Goal: Navigation & Orientation: Understand site structure

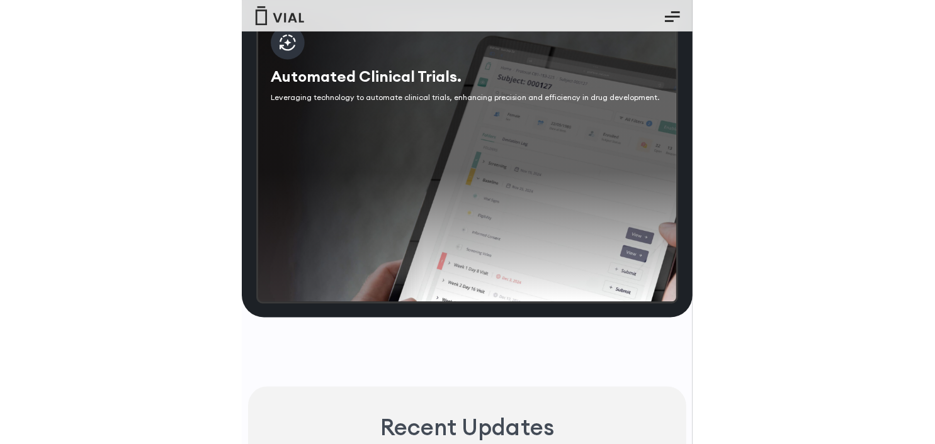
scroll to position [3256, 0]
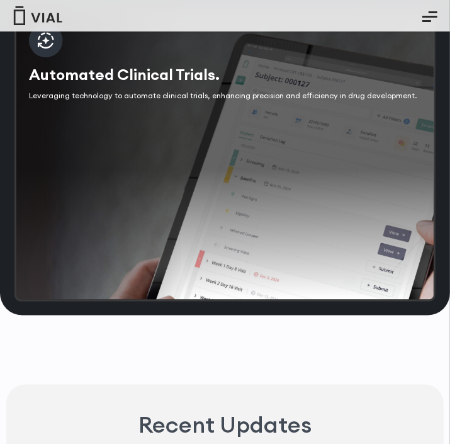
click at [16, 69] on div "Automated Clinical Trials. Leveraging technology to automate clinical trials, e…" at bounding box center [224, 155] width 421 height 292
click at [45, 58] on img at bounding box center [46, 41] width 34 height 34
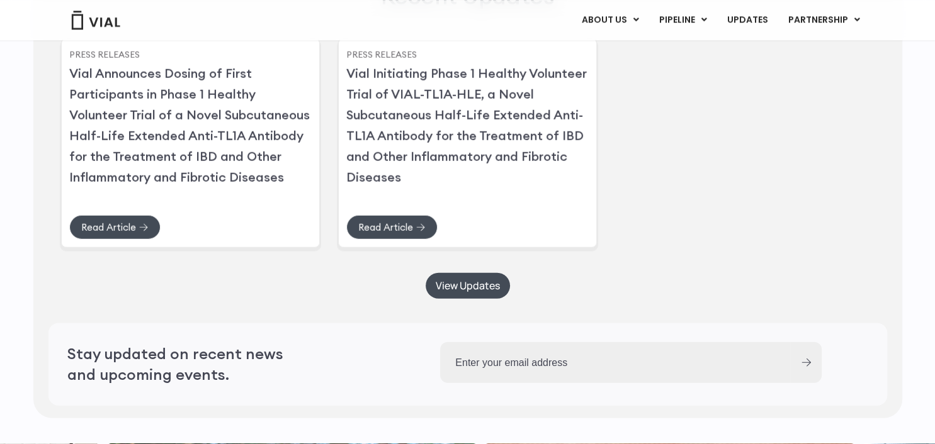
scroll to position [3448, 0]
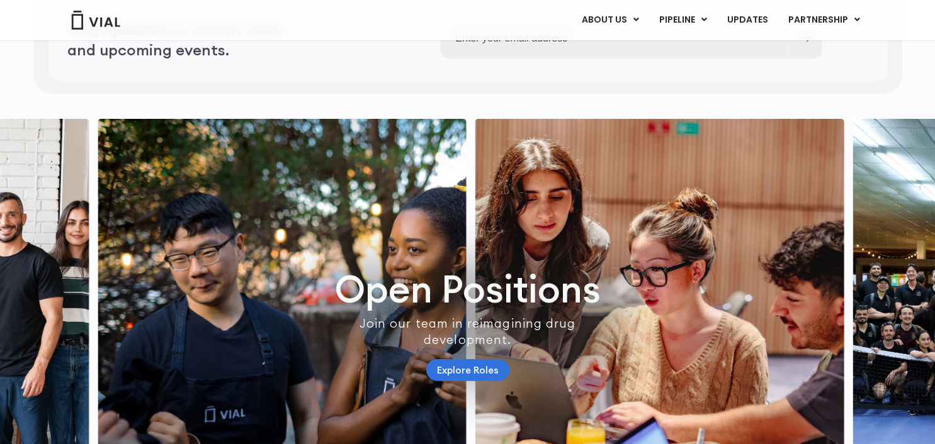
click at [449, 359] on link "Explore Roles" at bounding box center [467, 370] width 83 height 22
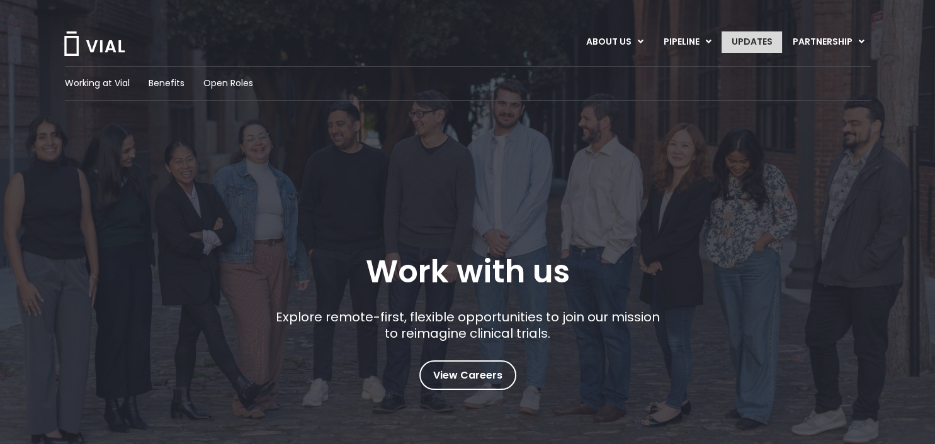
click at [749, 35] on link "UPDATES" at bounding box center [751, 41] width 60 height 21
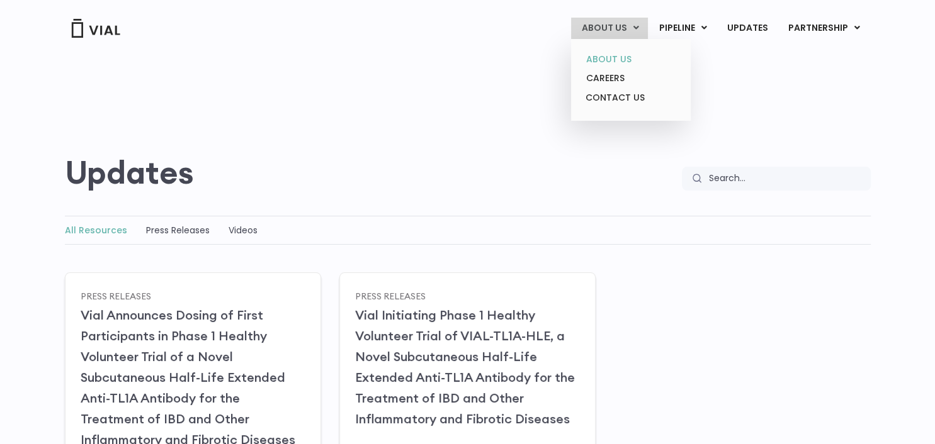
click at [617, 57] on link "ABOUT US" at bounding box center [630, 60] width 110 height 20
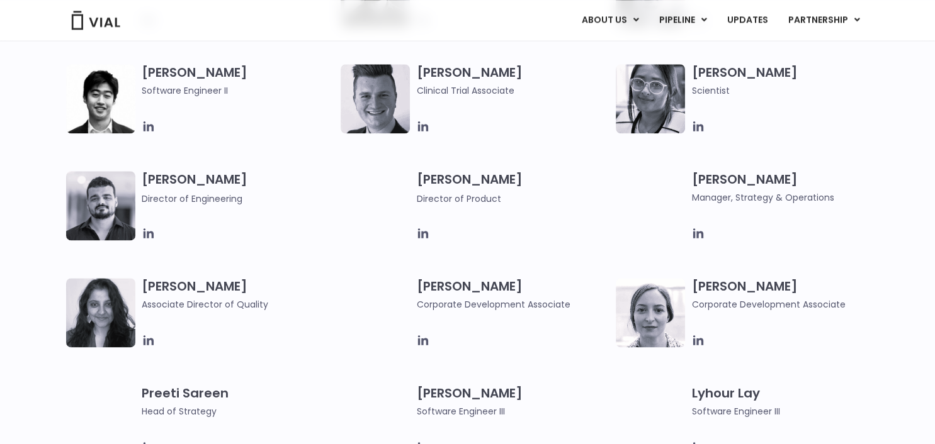
scroll to position [1528, 0]
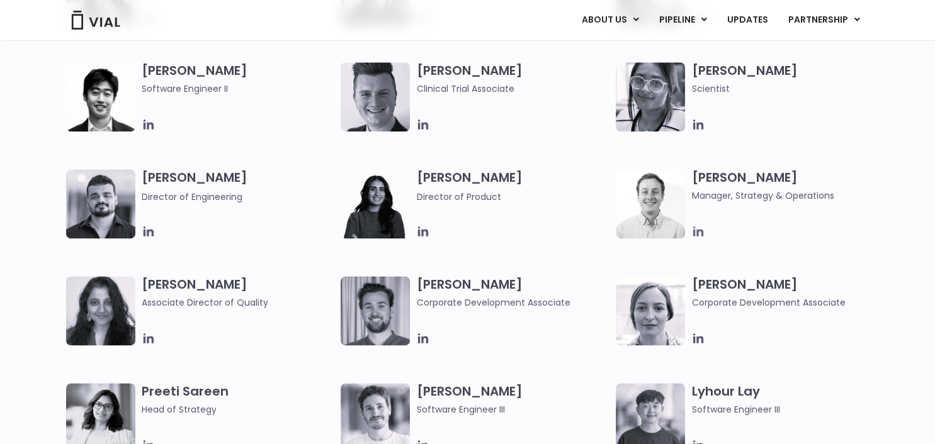
click at [692, 227] on icon at bounding box center [698, 232] width 14 height 14
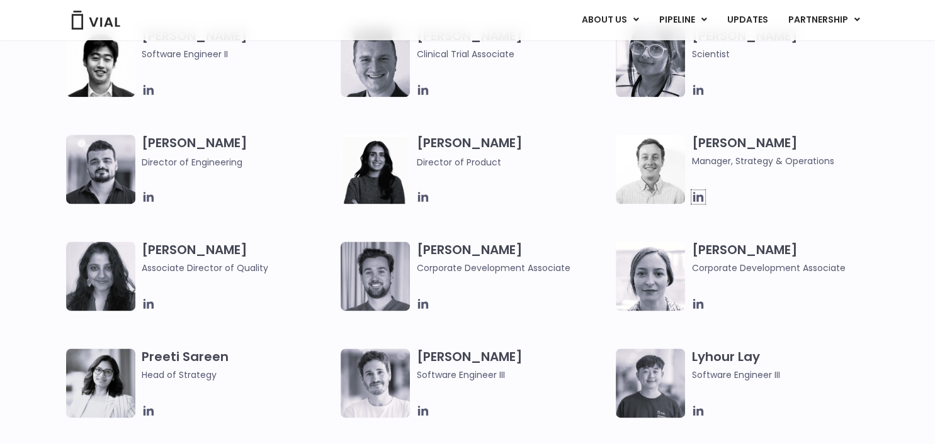
scroll to position [1595, 0]
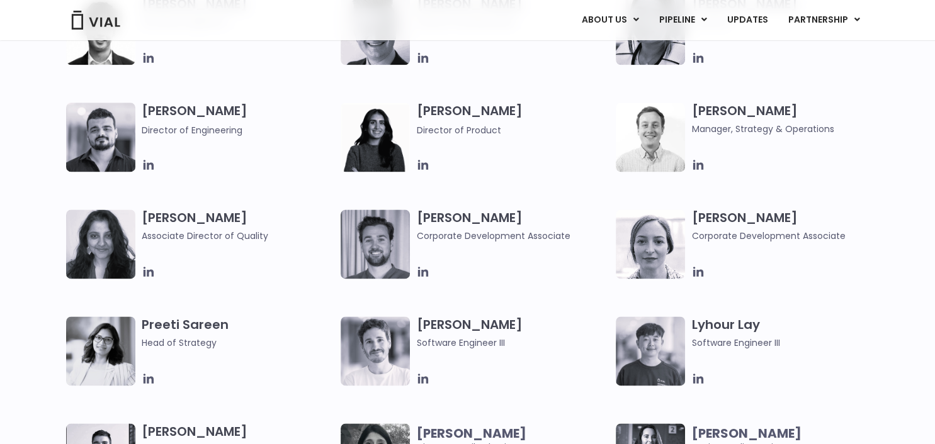
click at [125, 383] on img at bounding box center [100, 351] width 69 height 69
click at [143, 382] on icon at bounding box center [148, 379] width 10 height 10
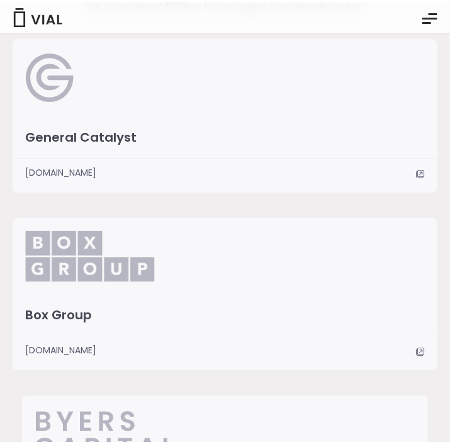
scroll to position [2660, 0]
